Goal: Entertainment & Leisure: Consume media (video, audio)

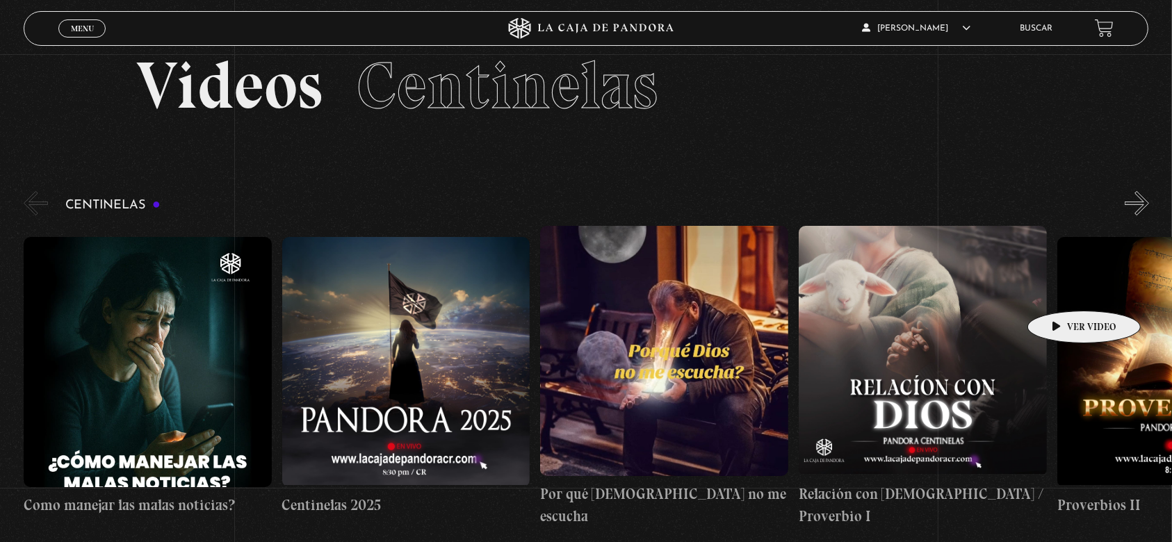
scroll to position [92, 0]
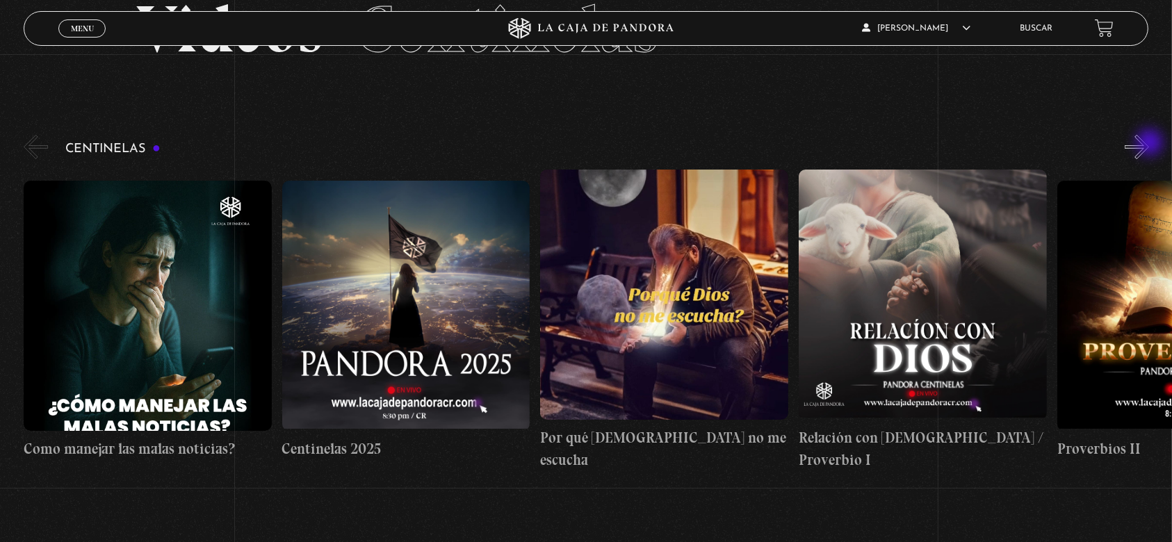
click at [1149, 144] on button "»" at bounding box center [1137, 147] width 24 height 24
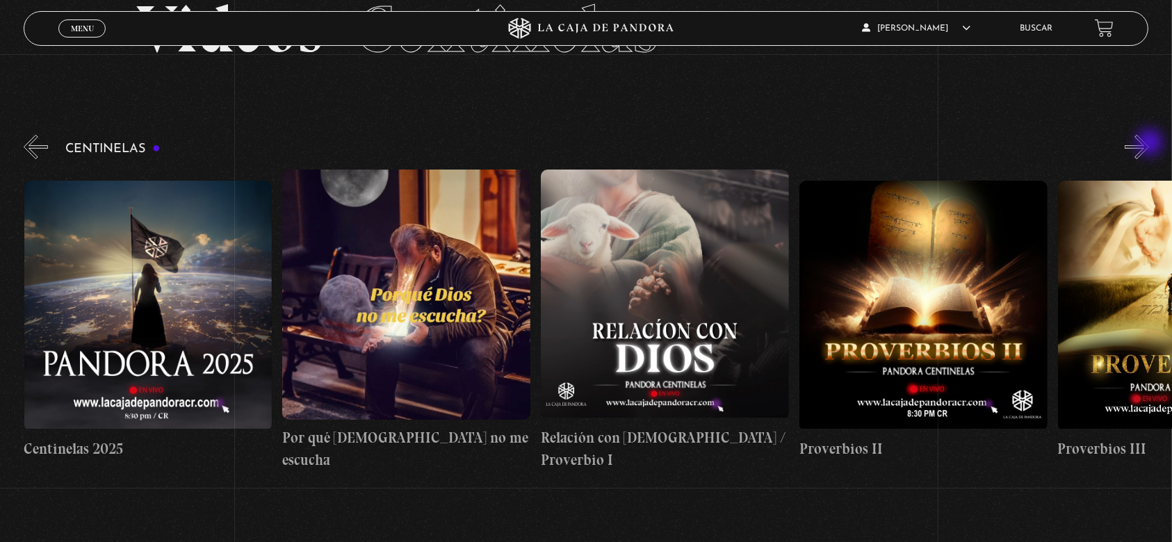
click at [1149, 144] on button "»" at bounding box center [1137, 147] width 24 height 24
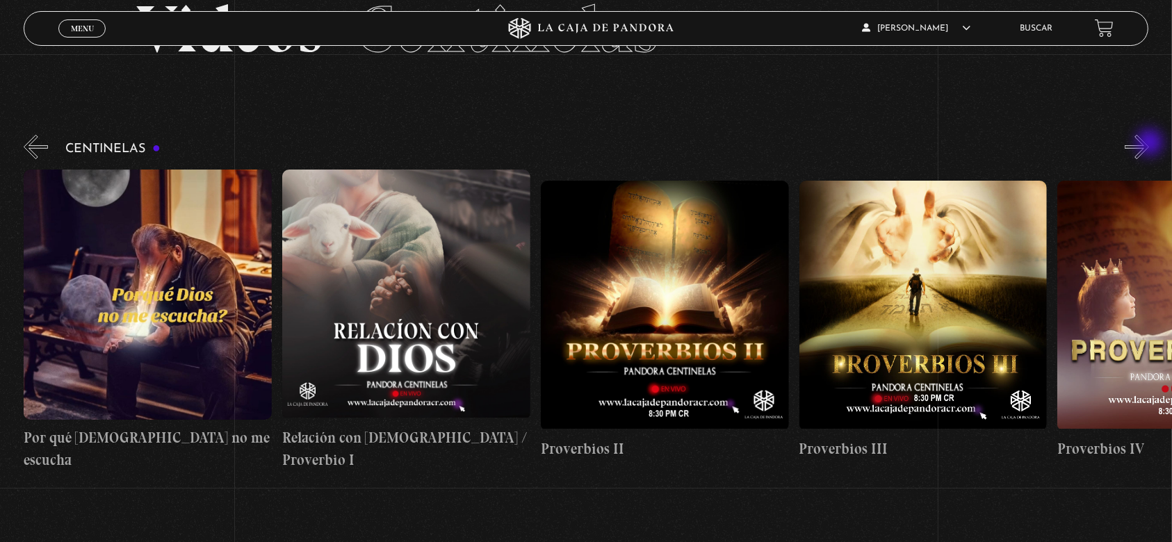
click at [1149, 144] on button "»" at bounding box center [1137, 147] width 24 height 24
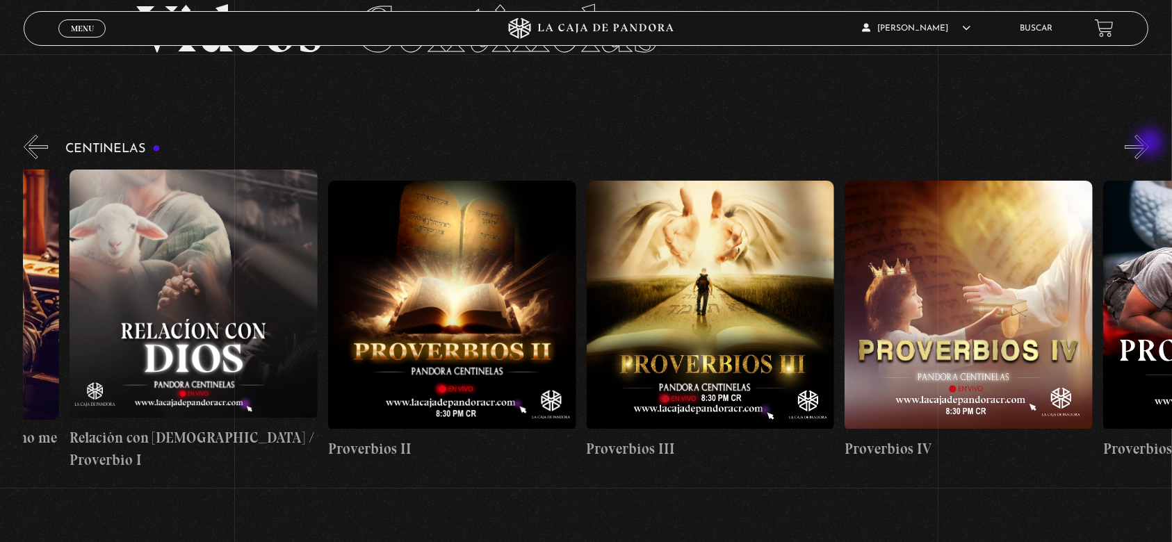
click at [1149, 144] on button "»" at bounding box center [1137, 147] width 24 height 24
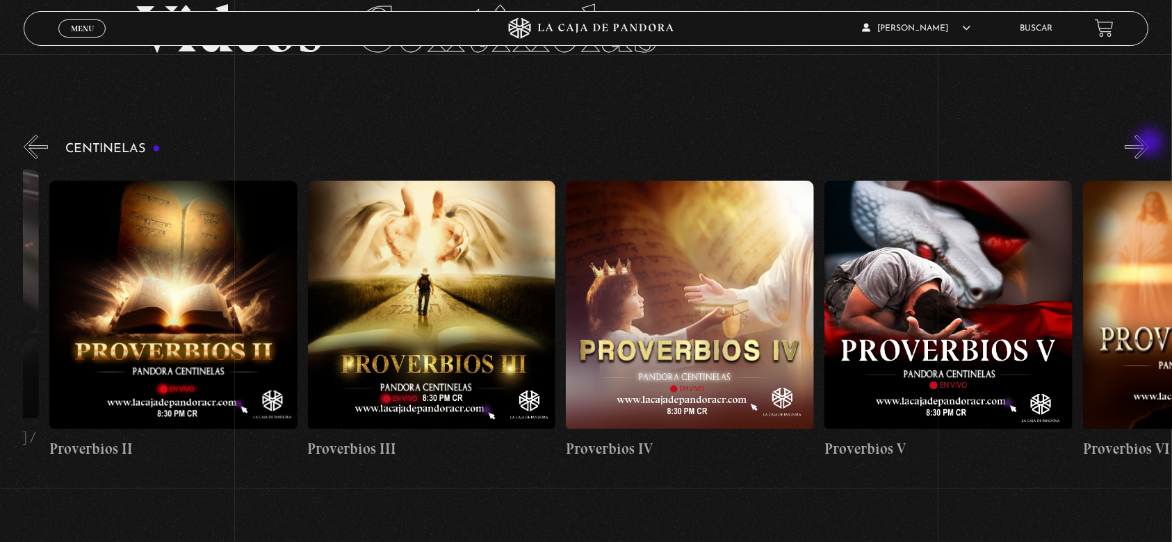
click at [1149, 144] on button "»" at bounding box center [1137, 147] width 24 height 24
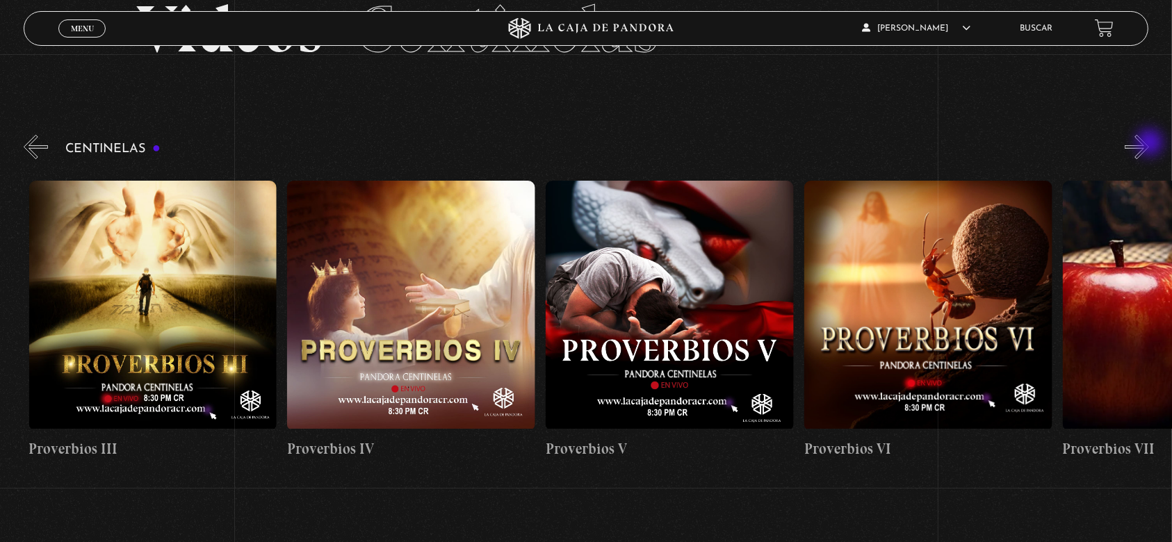
click at [1149, 144] on button "»" at bounding box center [1137, 147] width 24 height 24
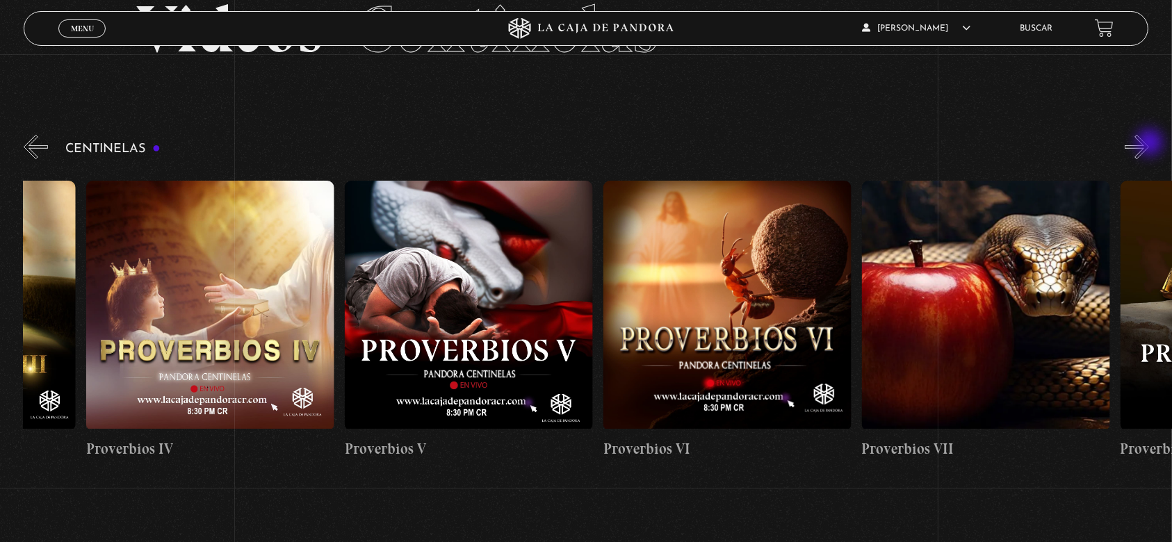
click at [1149, 144] on button "»" at bounding box center [1137, 147] width 24 height 24
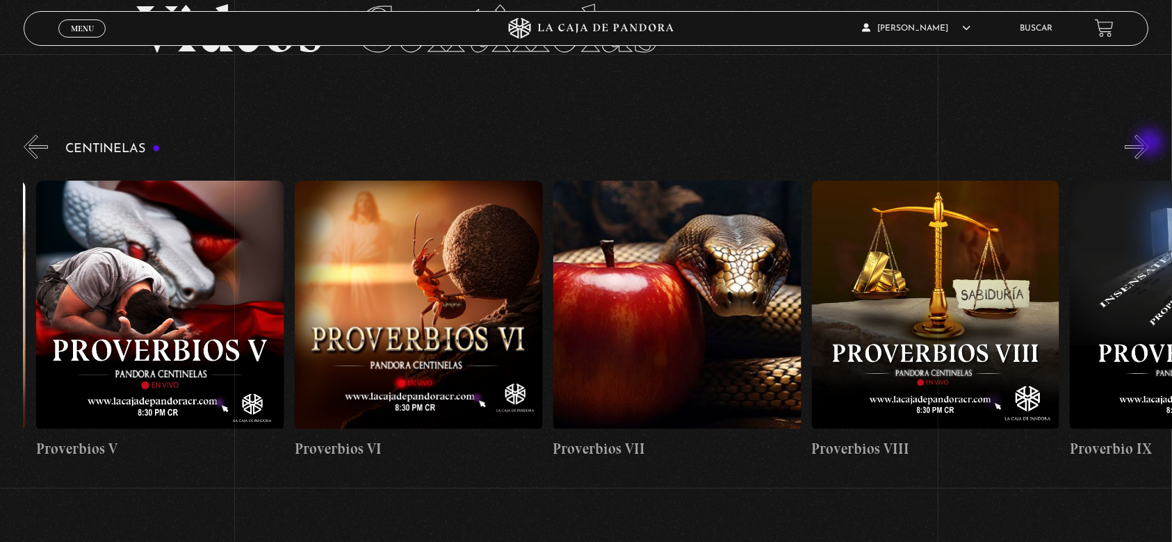
click at [1149, 144] on button "»" at bounding box center [1137, 147] width 24 height 24
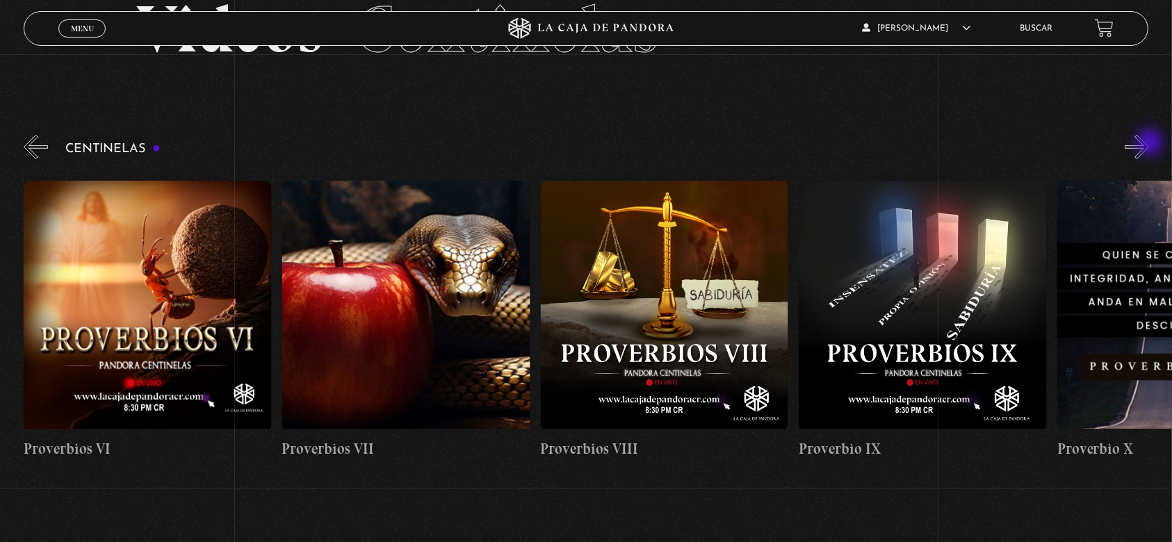
click at [1149, 144] on button "»" at bounding box center [1137, 147] width 24 height 24
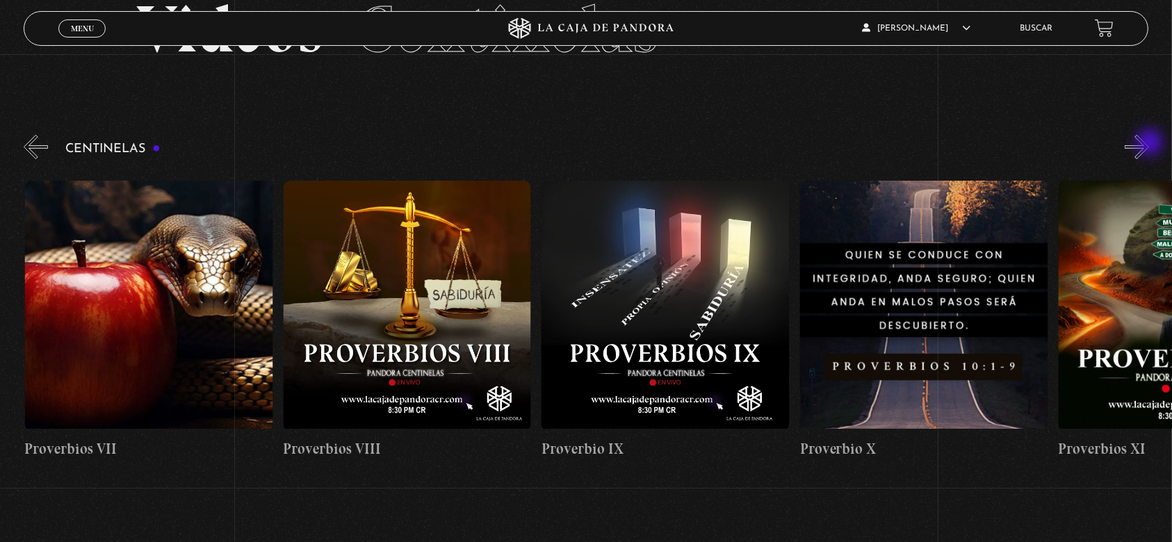
click at [1149, 144] on button "»" at bounding box center [1137, 147] width 24 height 24
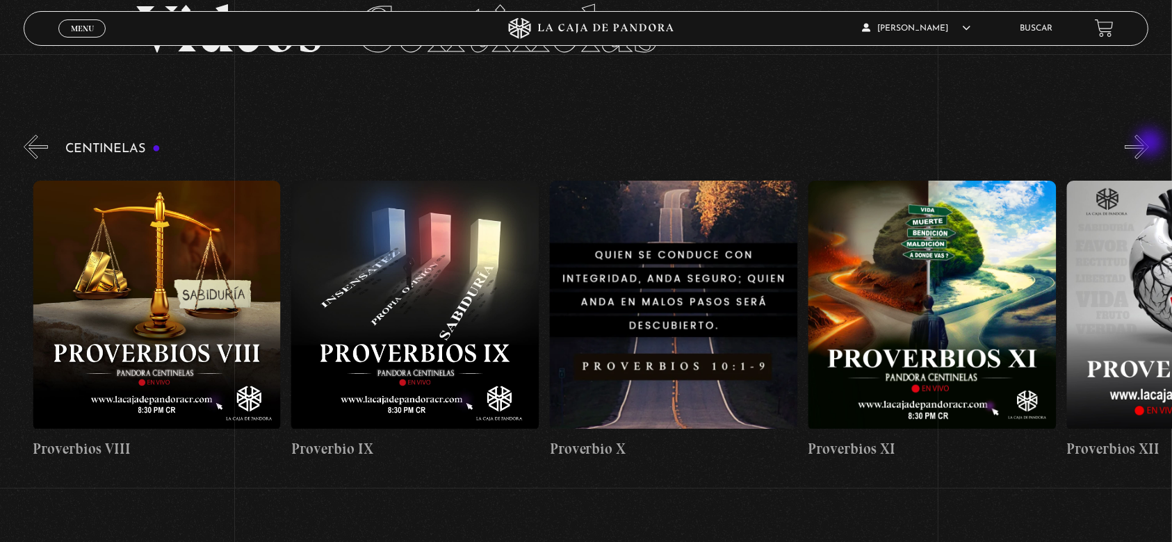
click at [1149, 144] on button "»" at bounding box center [1137, 147] width 24 height 24
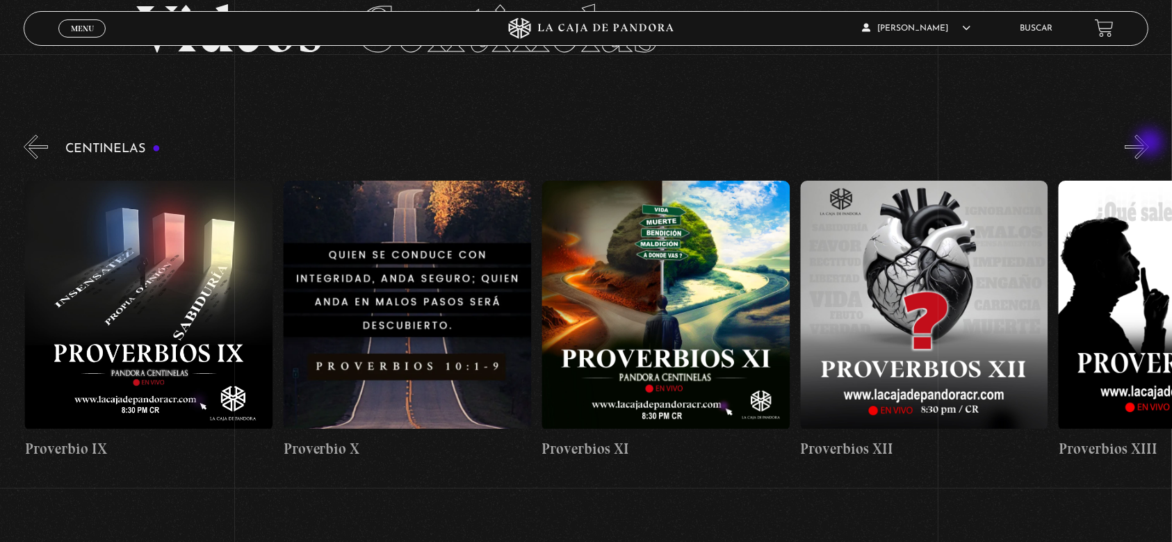
click at [1149, 144] on button "»" at bounding box center [1137, 147] width 24 height 24
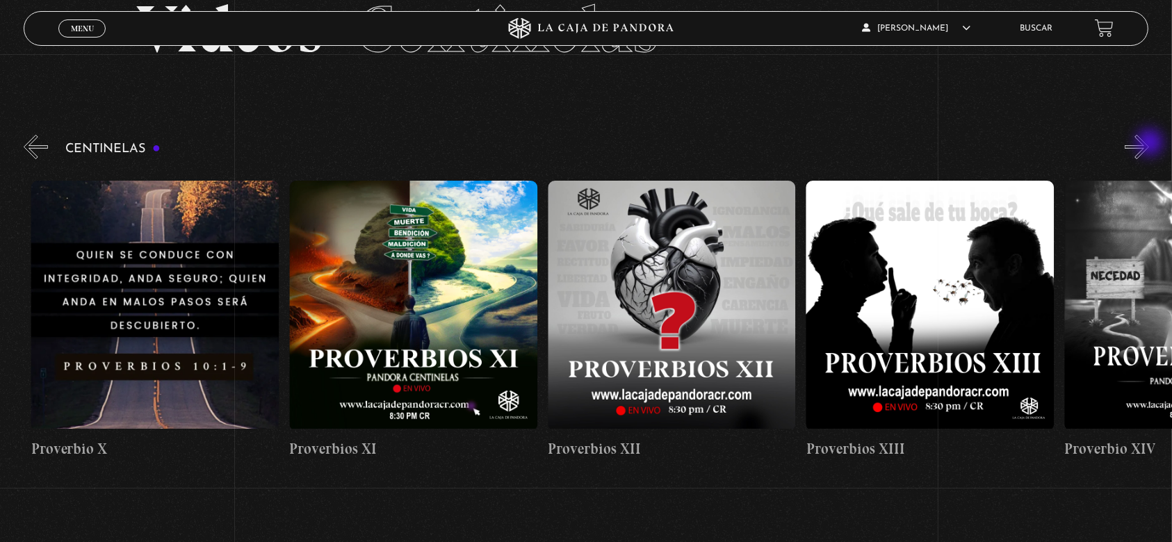
click at [1149, 144] on button "»" at bounding box center [1137, 147] width 24 height 24
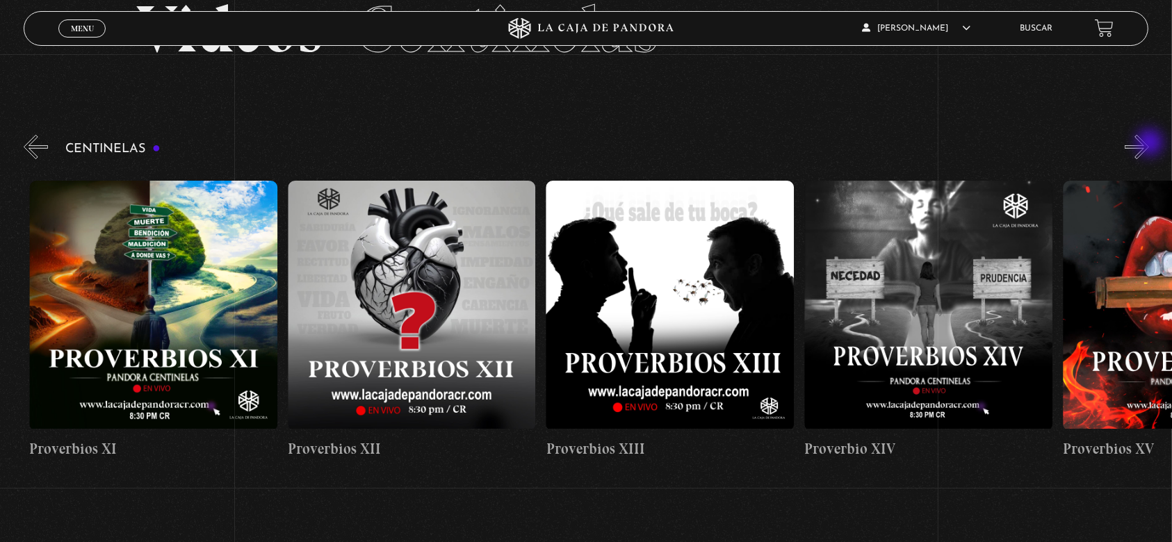
click at [1149, 144] on button "»" at bounding box center [1137, 147] width 24 height 24
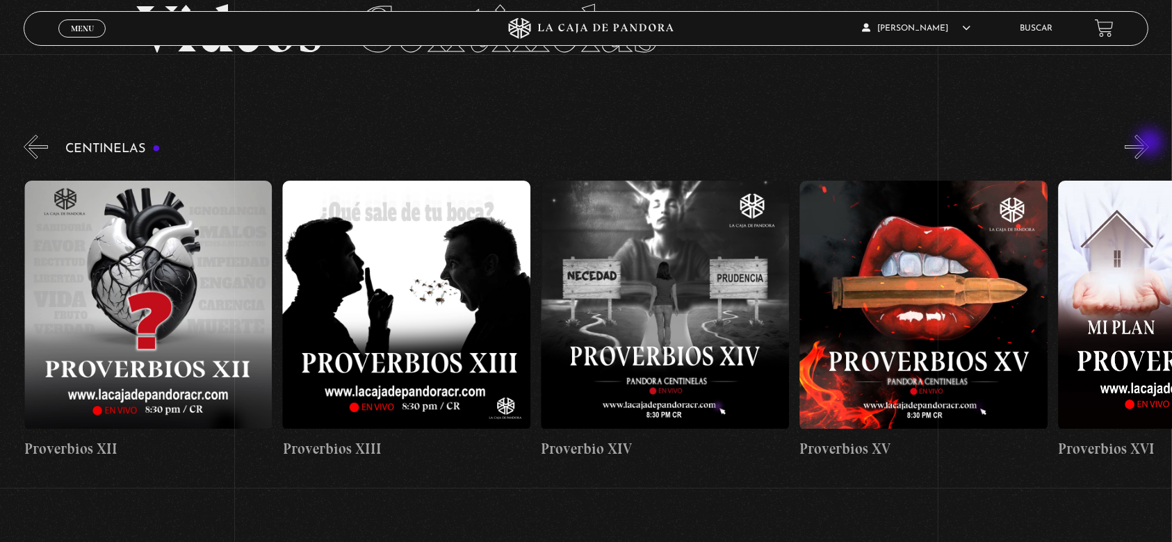
click at [1149, 144] on button "»" at bounding box center [1137, 147] width 24 height 24
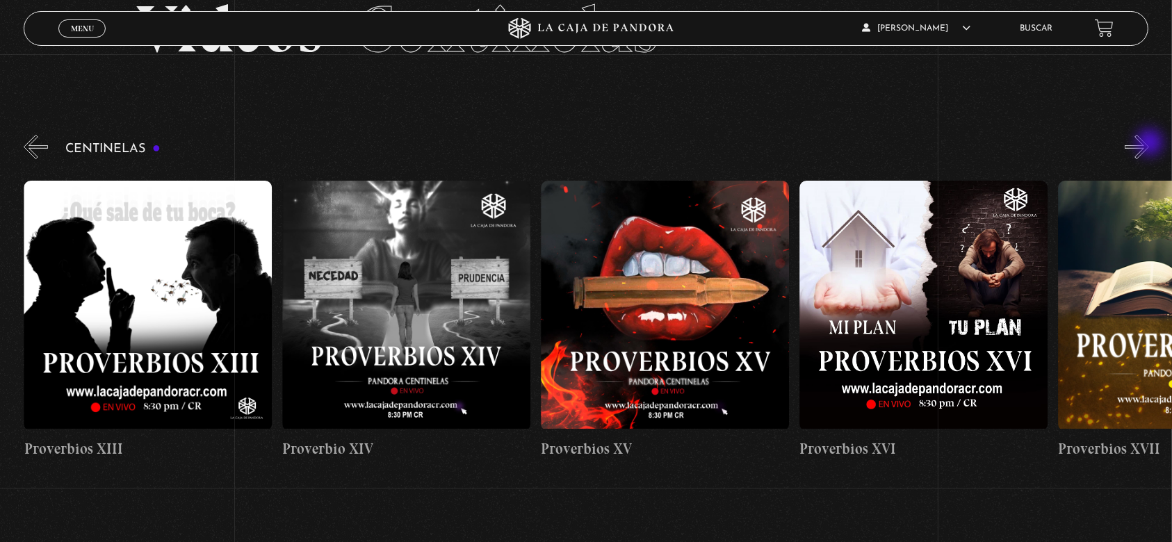
click at [1149, 144] on button "»" at bounding box center [1137, 147] width 24 height 24
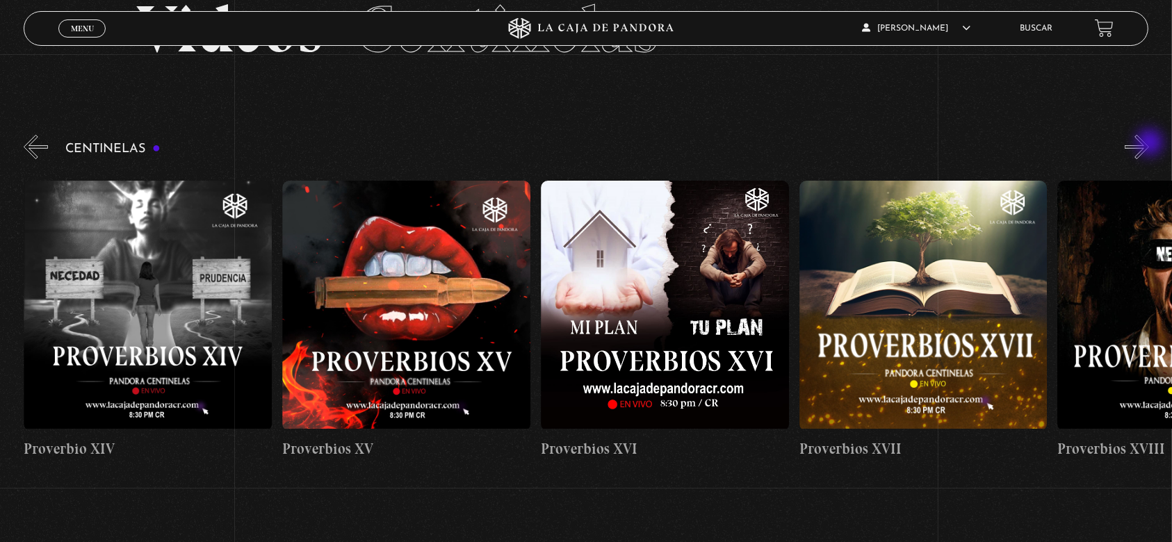
click at [1149, 144] on button "»" at bounding box center [1137, 147] width 24 height 24
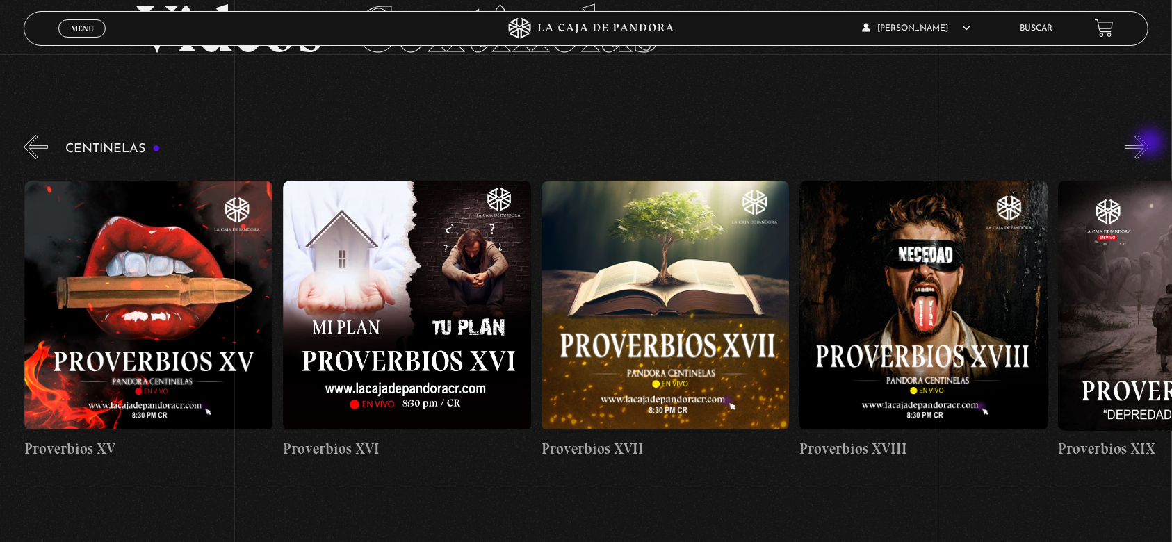
click at [1149, 144] on button "»" at bounding box center [1137, 147] width 24 height 24
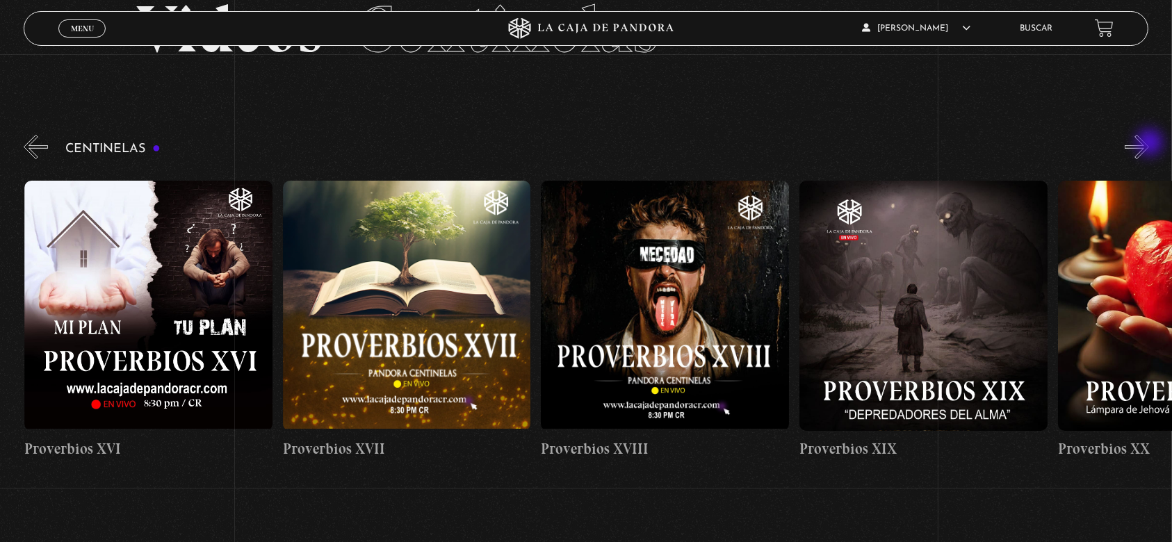
click at [1149, 144] on button "»" at bounding box center [1137, 147] width 24 height 24
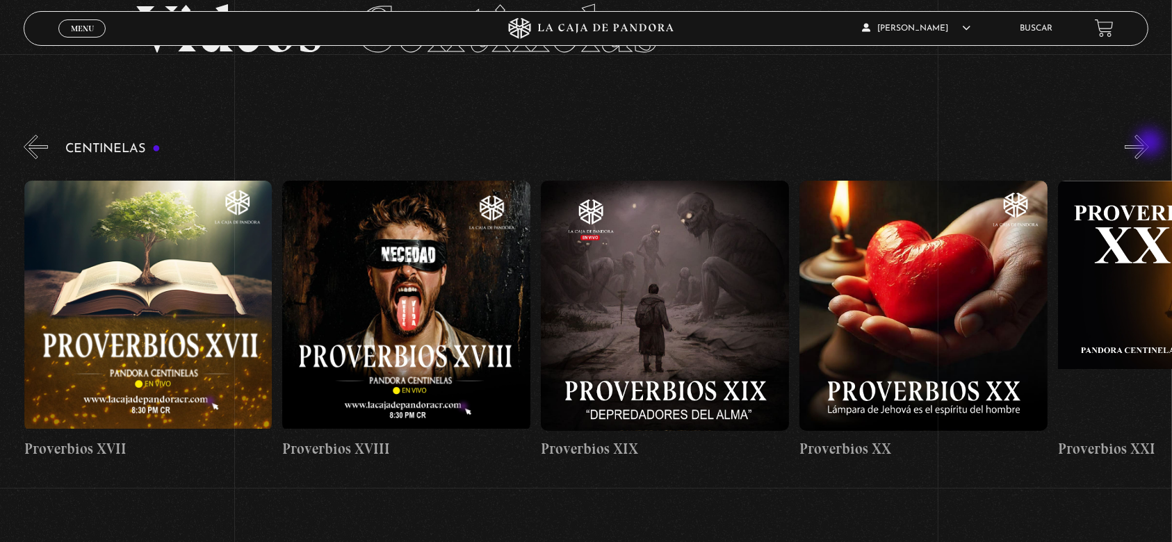
scroll to position [0, 4911]
click at [1149, 144] on button "»" at bounding box center [1137, 147] width 24 height 24
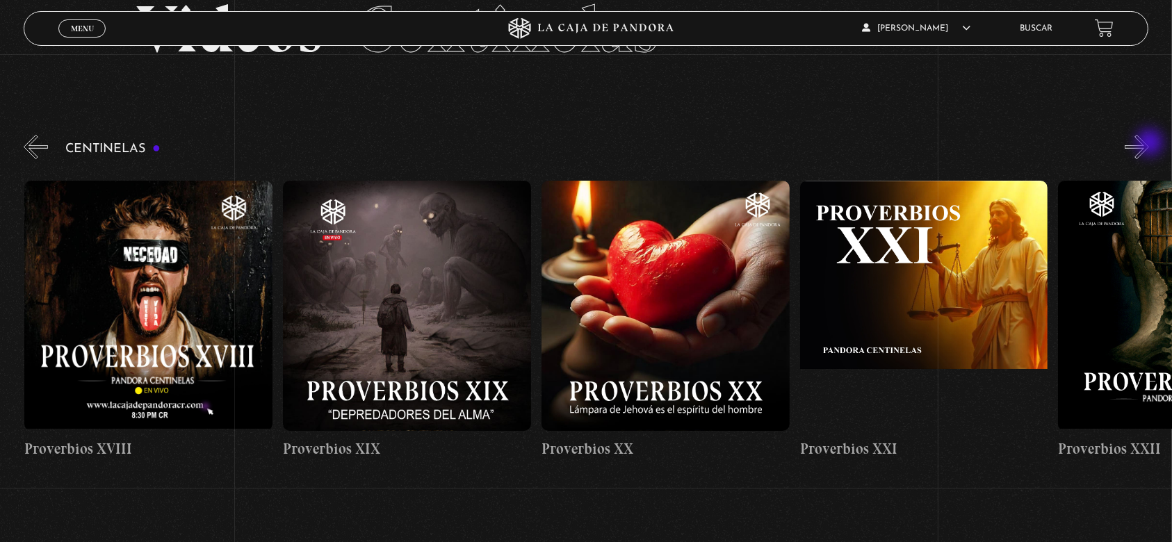
click at [1149, 144] on button "»" at bounding box center [1137, 147] width 24 height 24
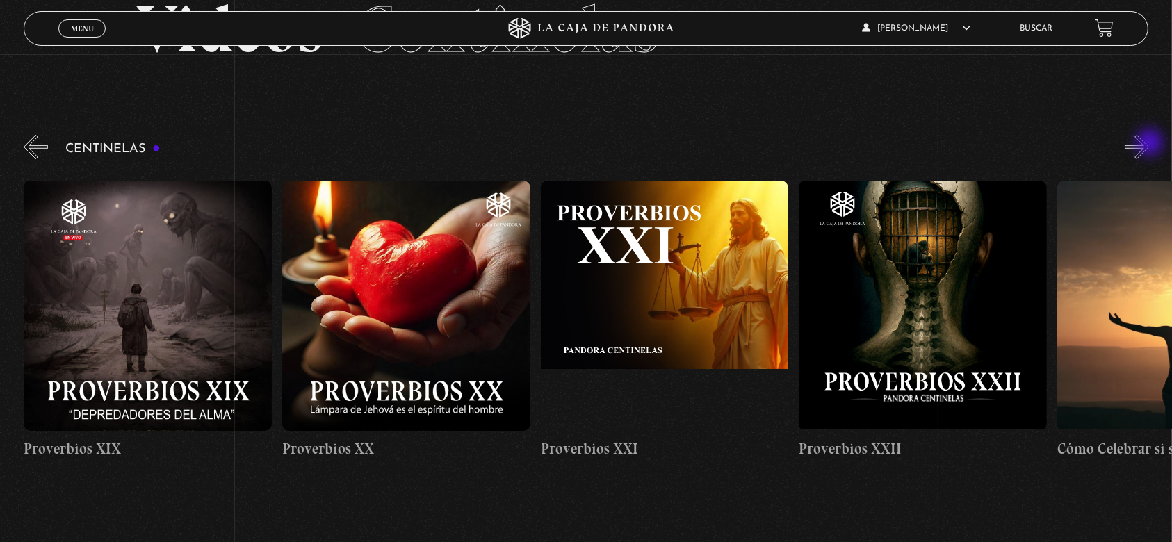
click at [1149, 144] on button "»" at bounding box center [1137, 147] width 24 height 24
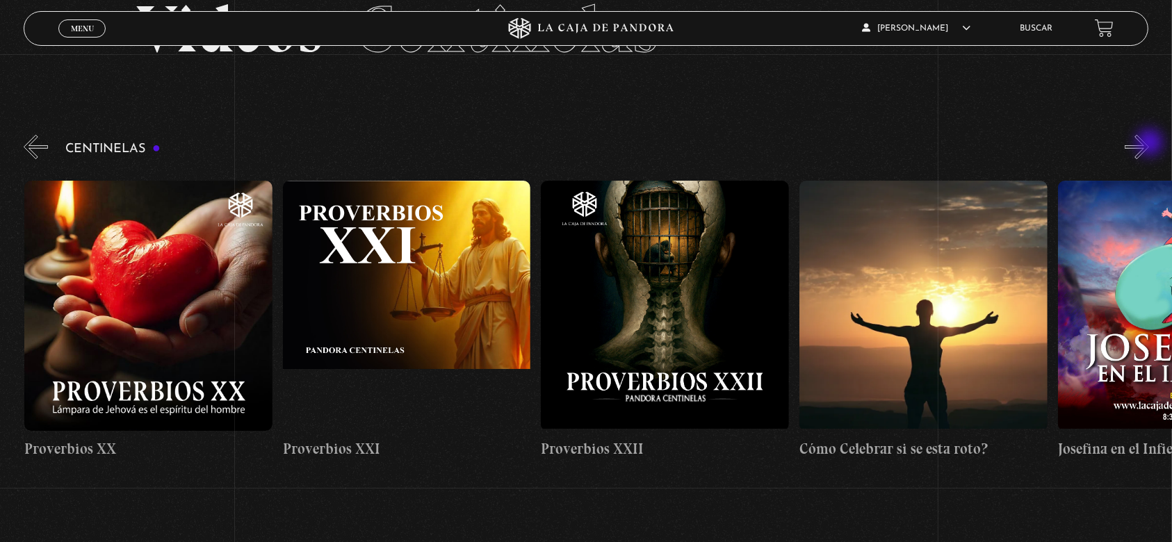
scroll to position [0, 5686]
click at [1149, 144] on button "»" at bounding box center [1137, 147] width 24 height 24
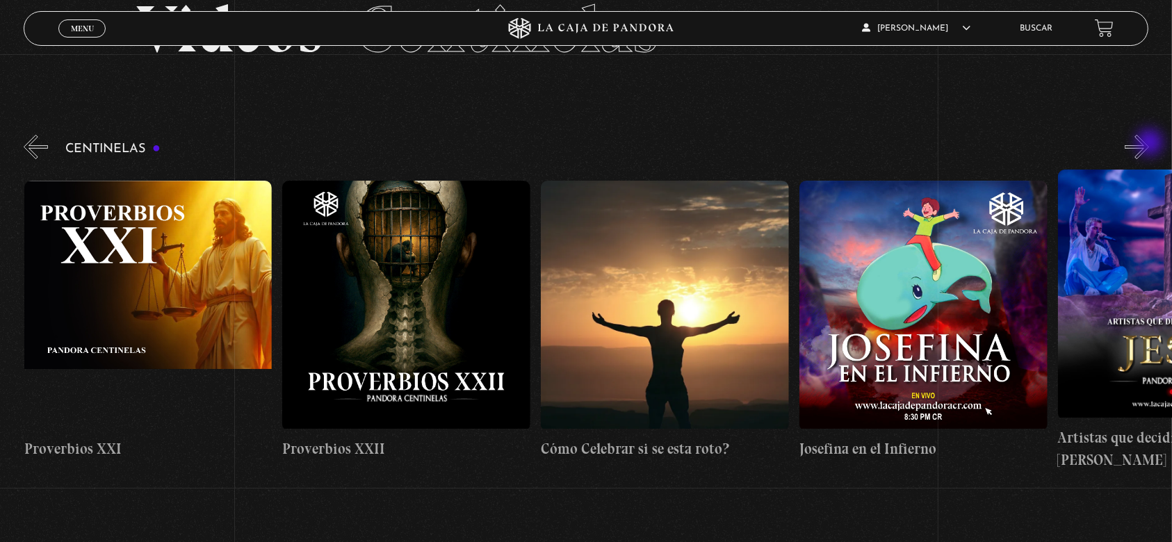
click at [1149, 144] on button "»" at bounding box center [1137, 147] width 24 height 24
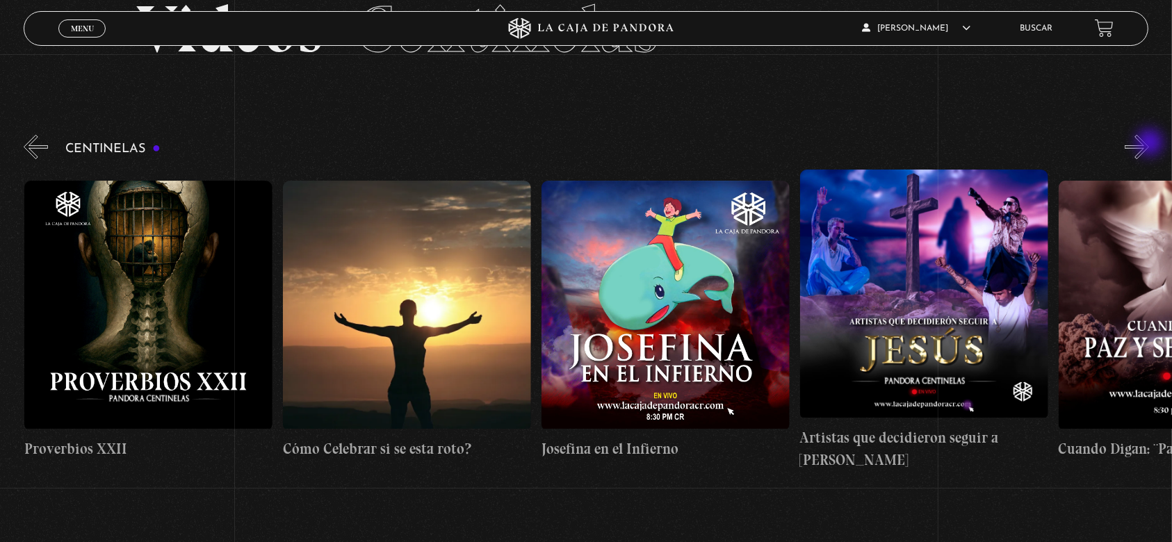
click at [1149, 144] on button "»" at bounding box center [1137, 147] width 24 height 24
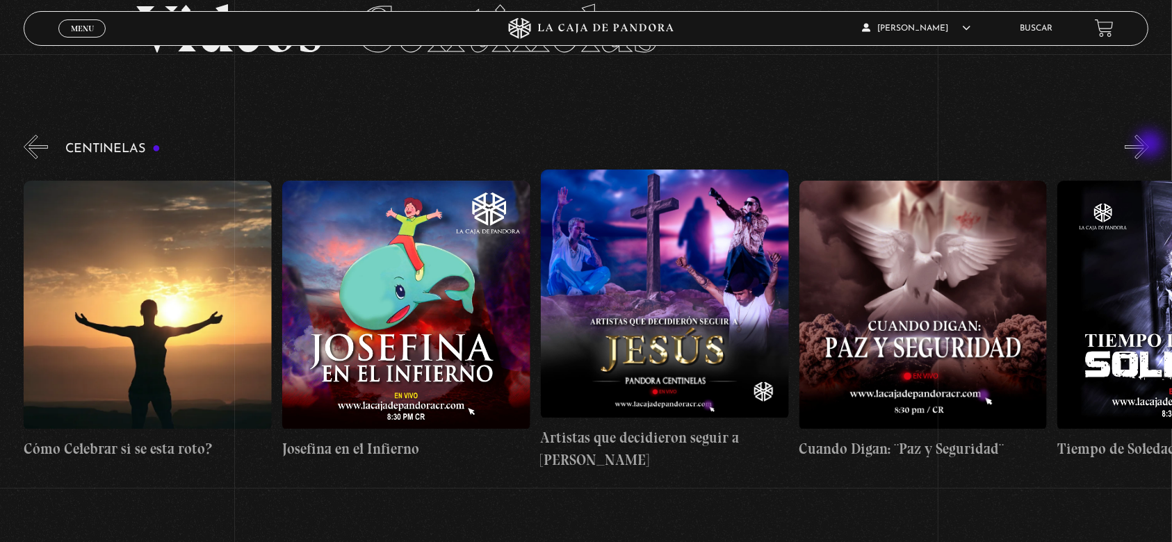
click at [1149, 146] on button "»" at bounding box center [1137, 147] width 24 height 24
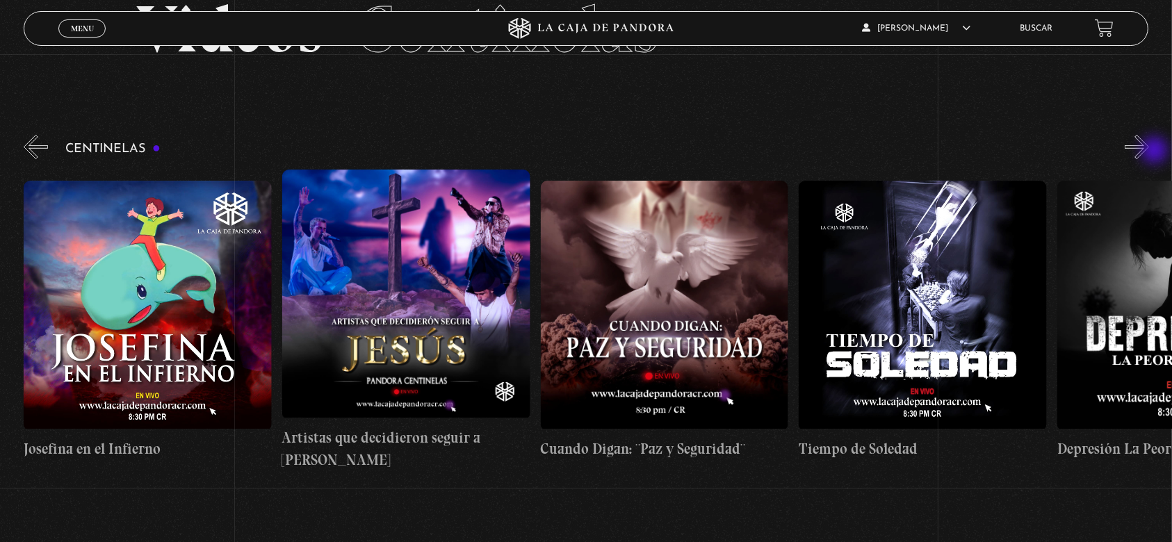
click at [1149, 152] on button "»" at bounding box center [1137, 147] width 24 height 24
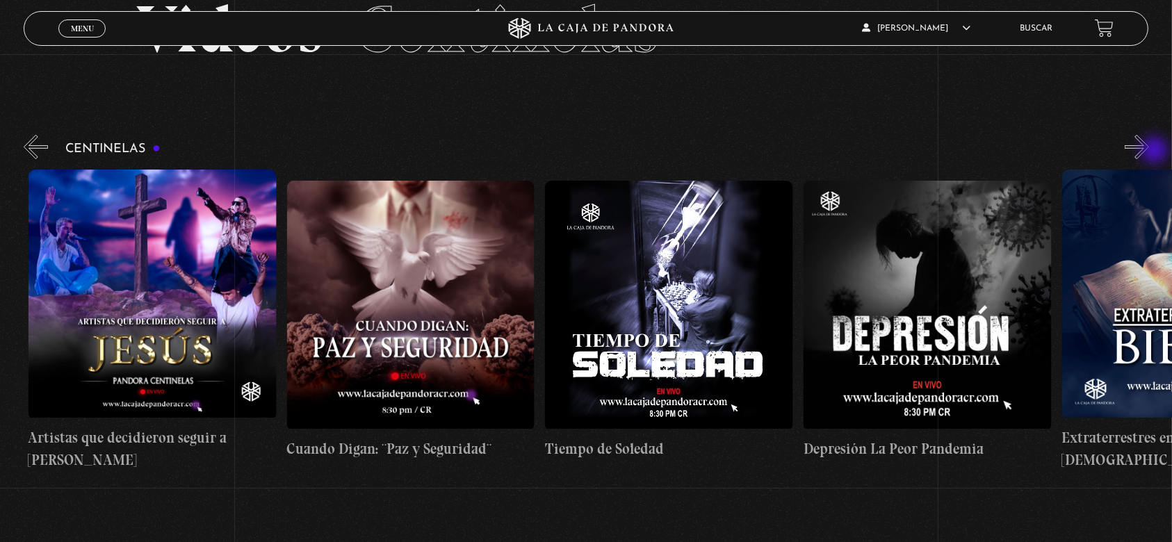
click at [1149, 152] on button "»" at bounding box center [1137, 147] width 24 height 24
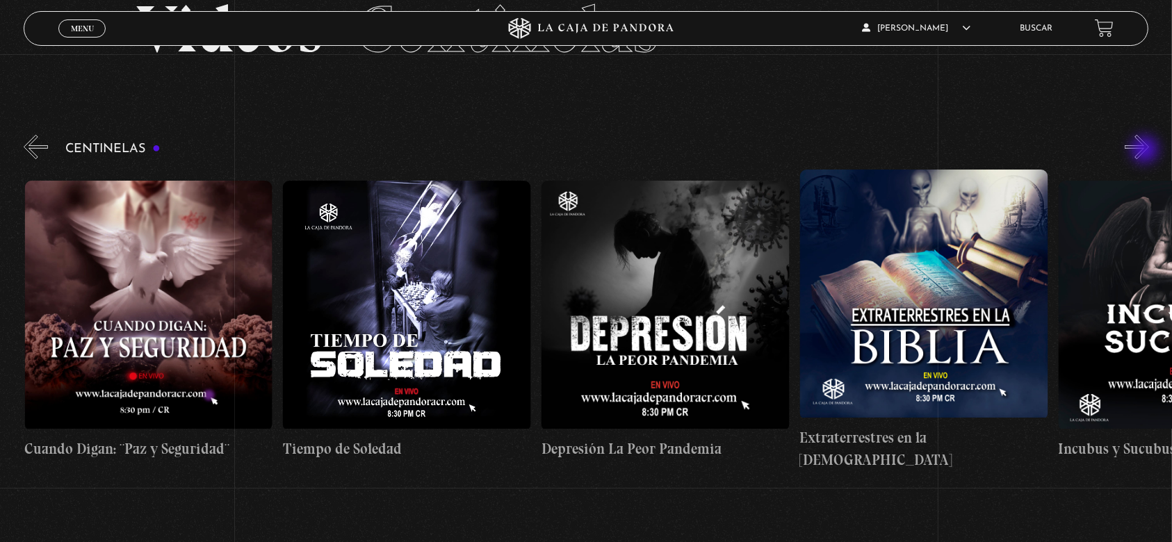
scroll to position [0, 7236]
click at [1146, 152] on button "»" at bounding box center [1137, 147] width 24 height 24
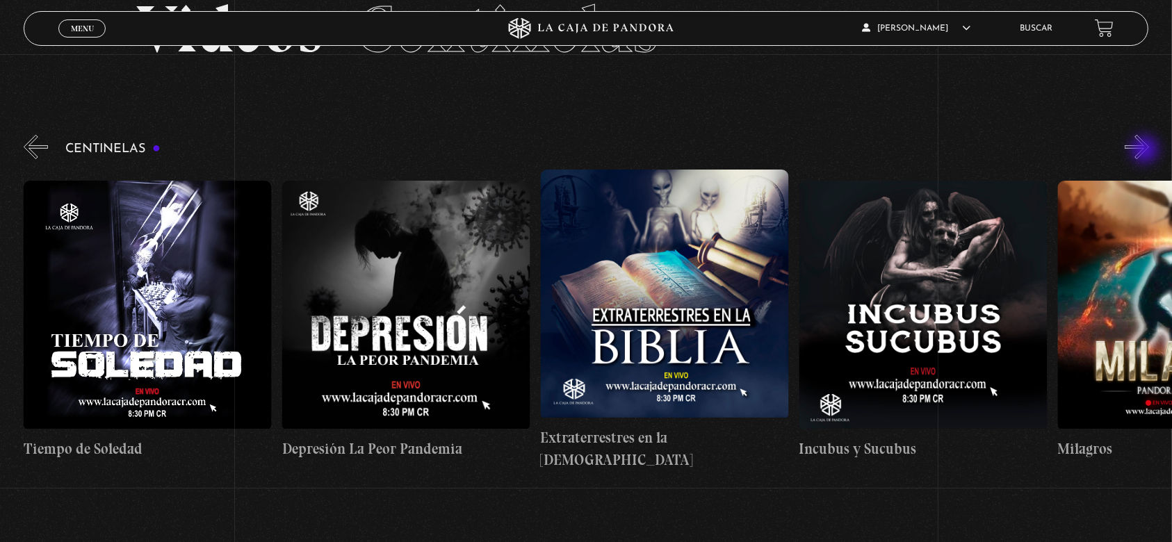
click at [1146, 152] on button "»" at bounding box center [1137, 147] width 24 height 24
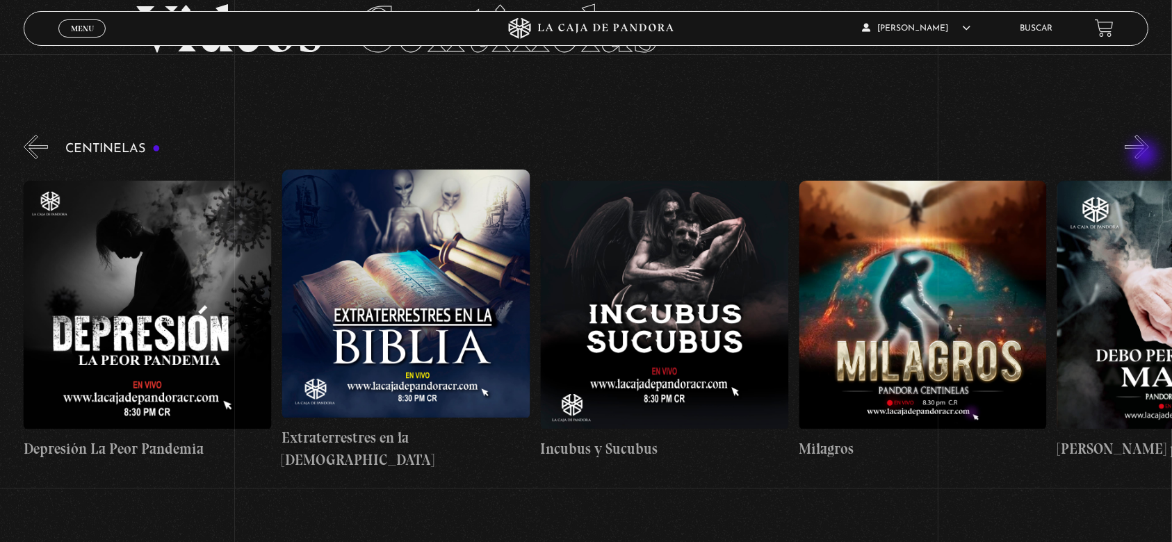
click at [1146, 156] on button "»" at bounding box center [1137, 147] width 24 height 24
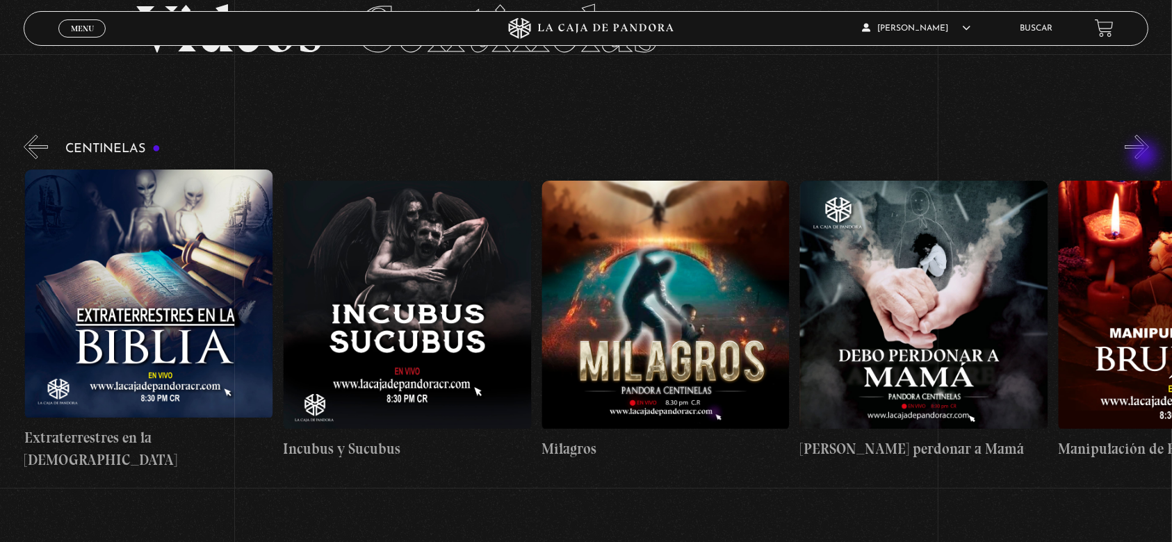
click at [1146, 156] on button "»" at bounding box center [1137, 147] width 24 height 24
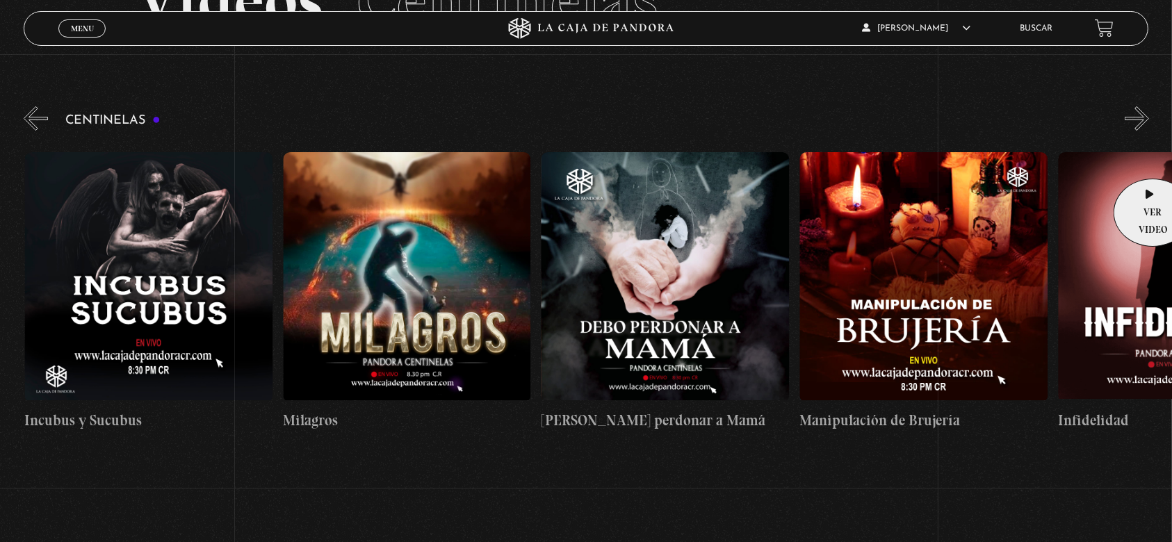
scroll to position [92, 0]
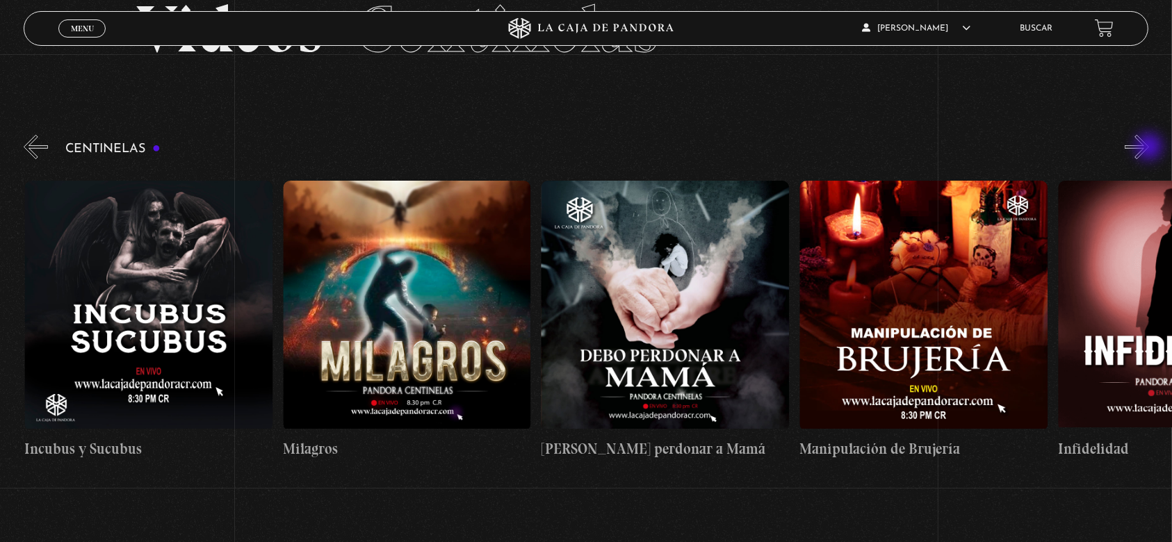
click at [1149, 148] on button "»" at bounding box center [1137, 147] width 24 height 24
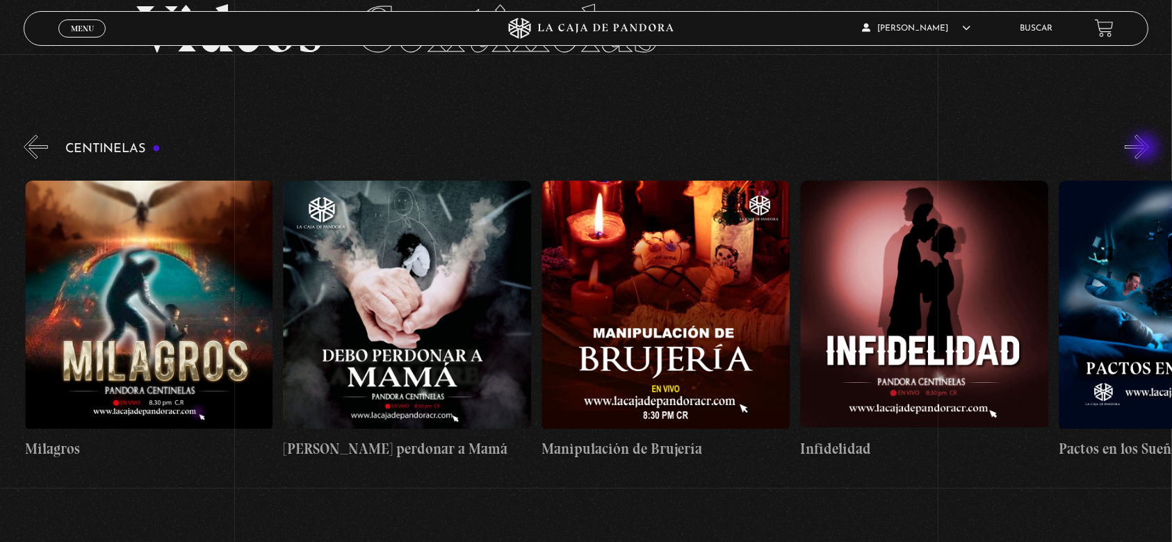
scroll to position [0, 8529]
click at [640, 448] on h4 "Manipulación de Brujería" at bounding box center [665, 449] width 248 height 22
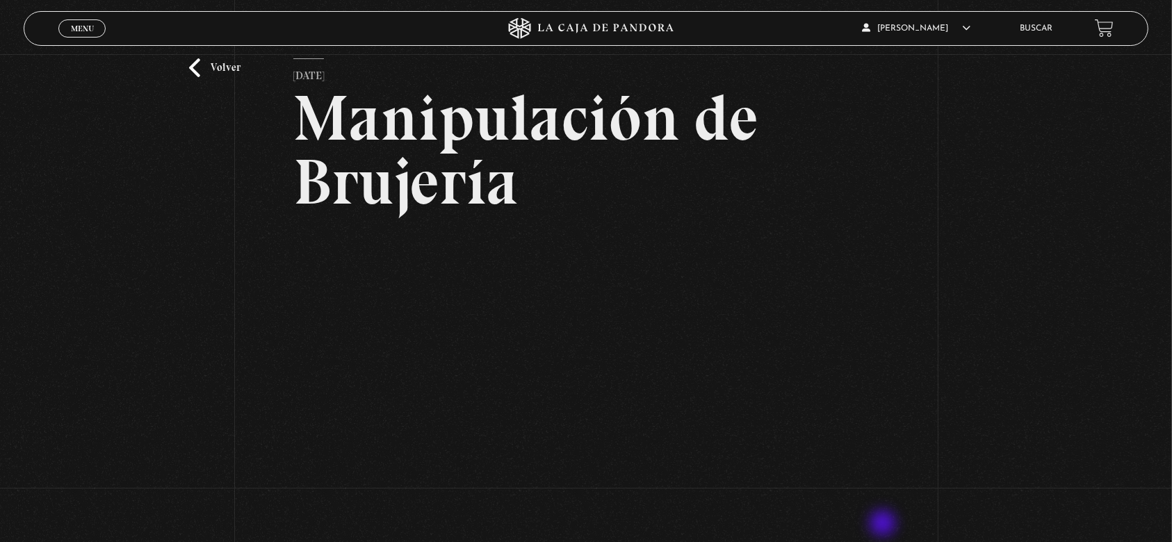
scroll to position [92, 0]
